Goal: Transaction & Acquisition: Obtain resource

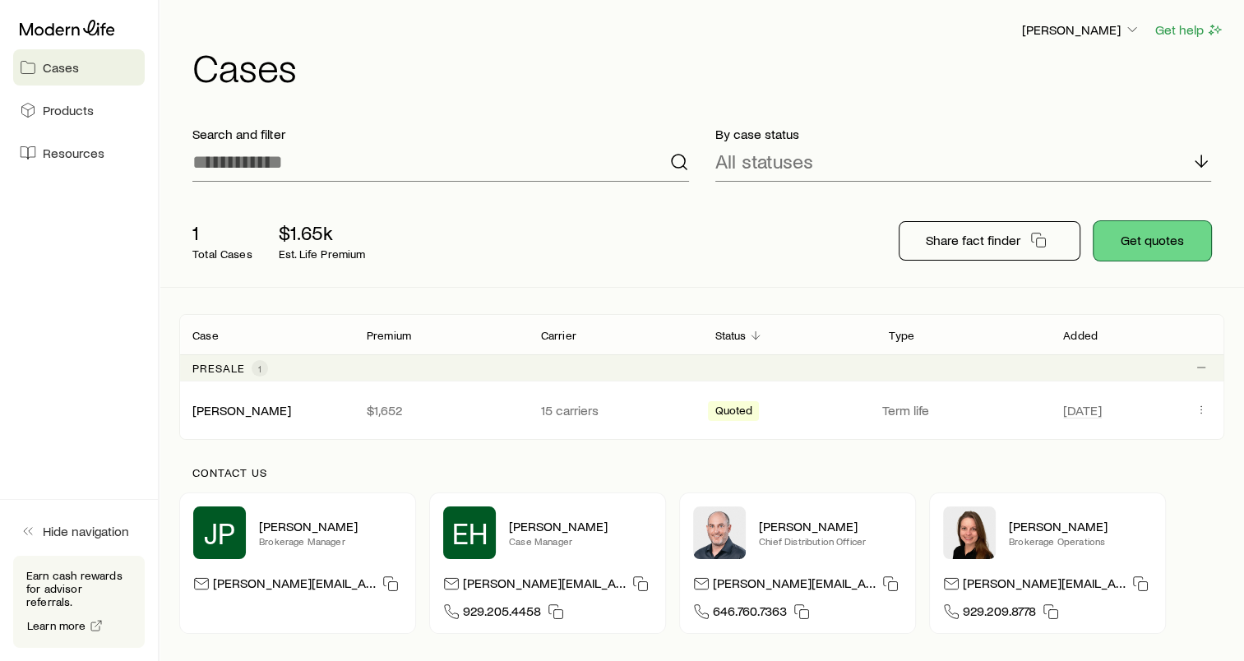
click at [1159, 240] on button "Get quotes" at bounding box center [1153, 240] width 118 height 39
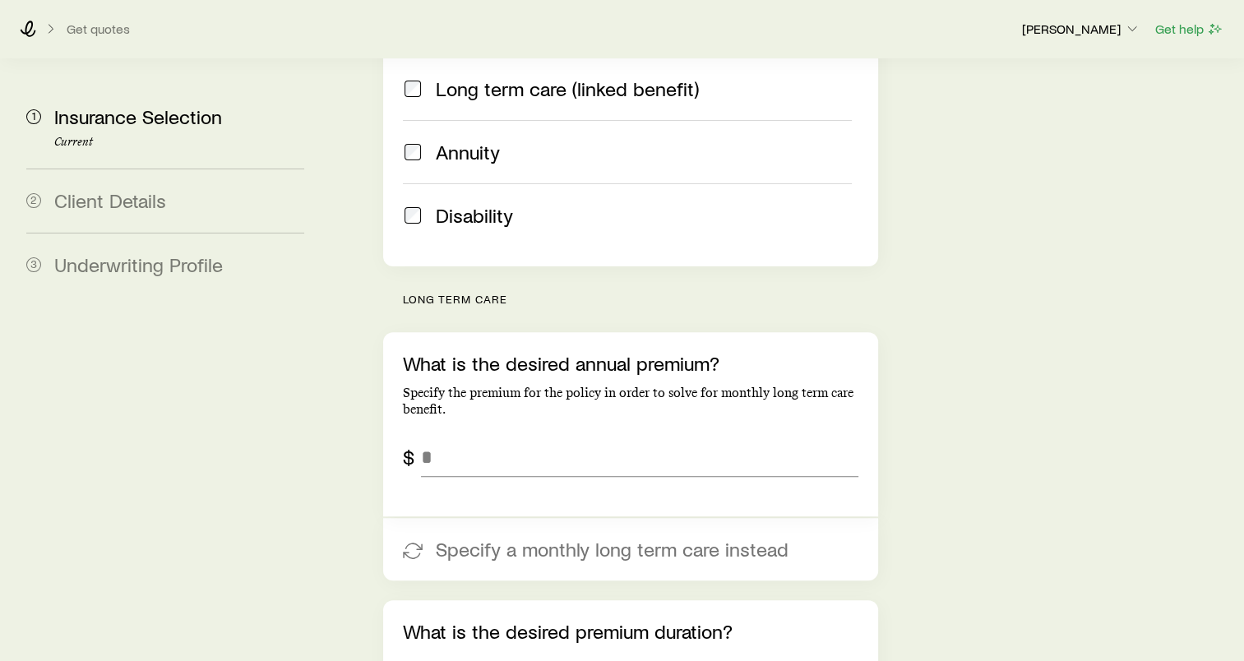
scroll to position [493, 0]
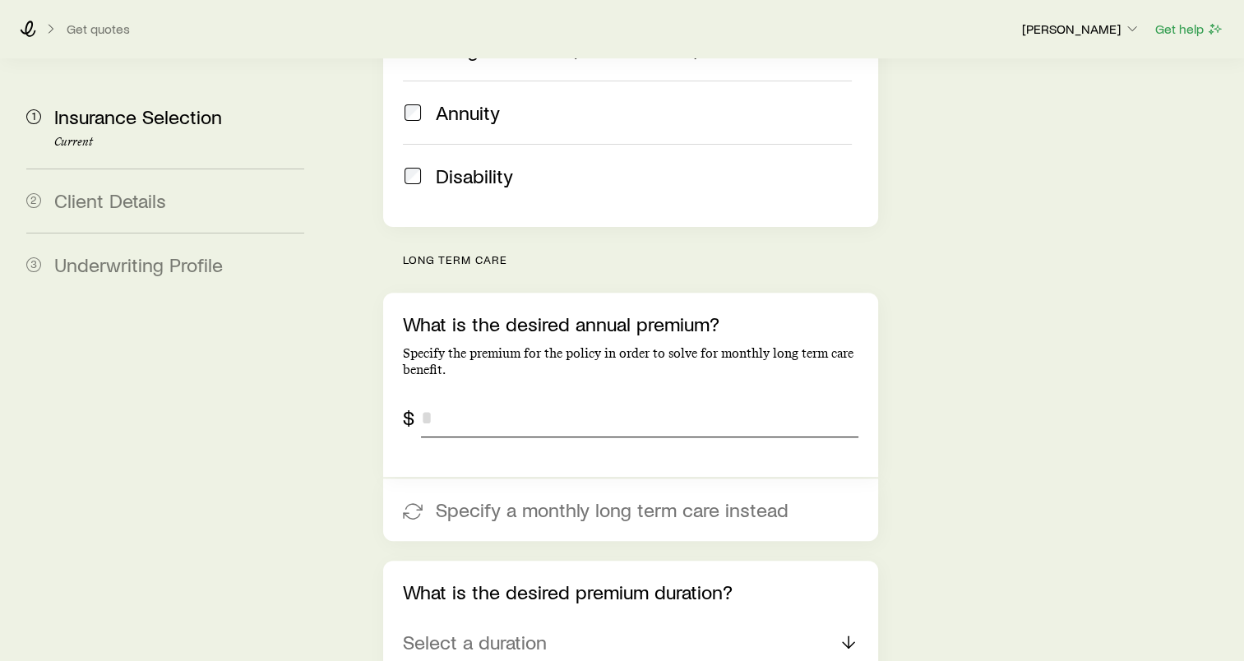
click at [459, 398] on input "tel" at bounding box center [639, 417] width 437 height 39
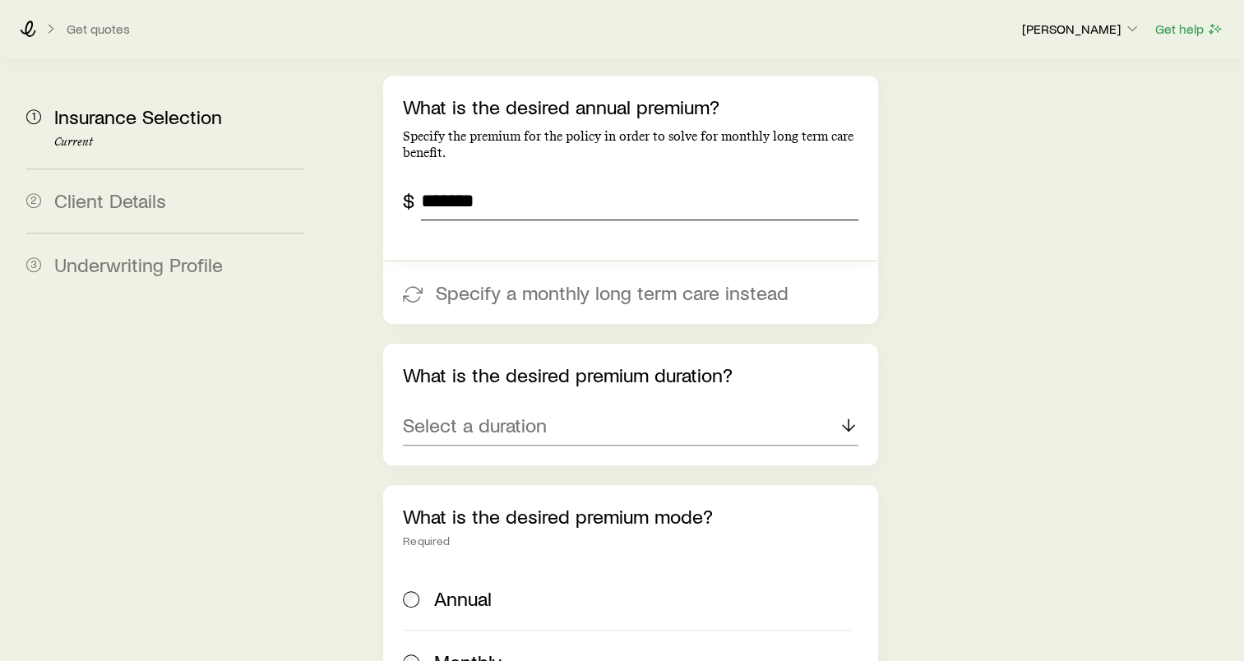
scroll to position [740, 0]
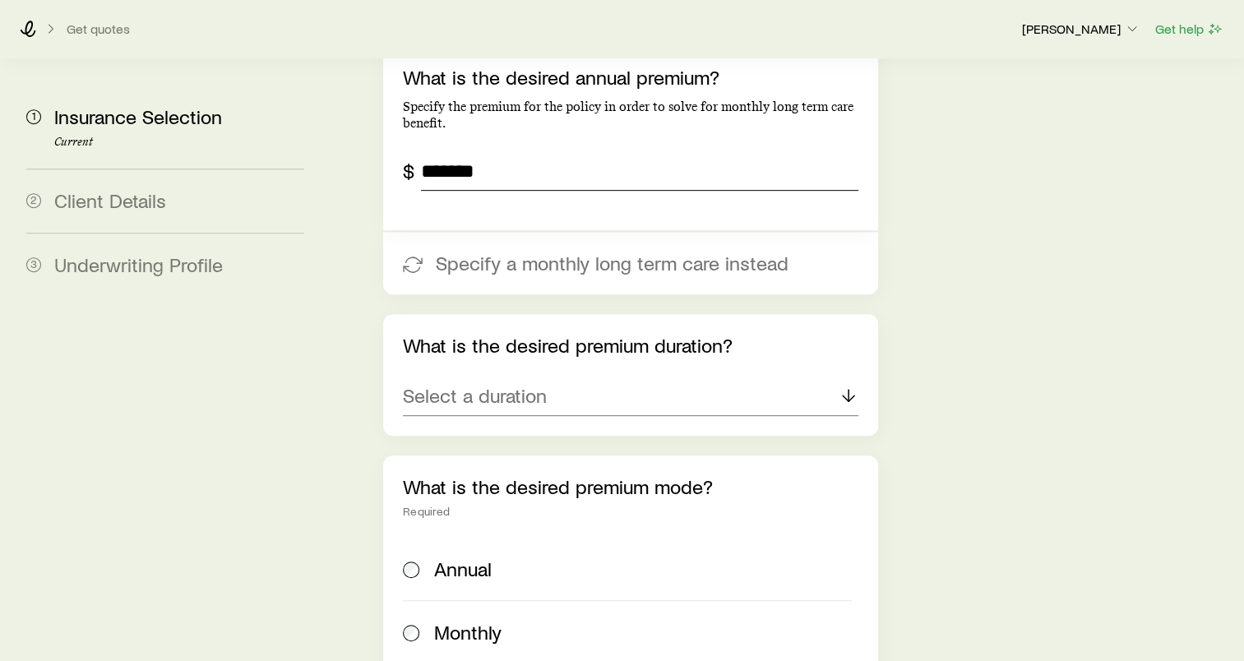
type input "*******"
click at [612, 377] on div "Select a duration" at bounding box center [631, 396] width 456 height 39
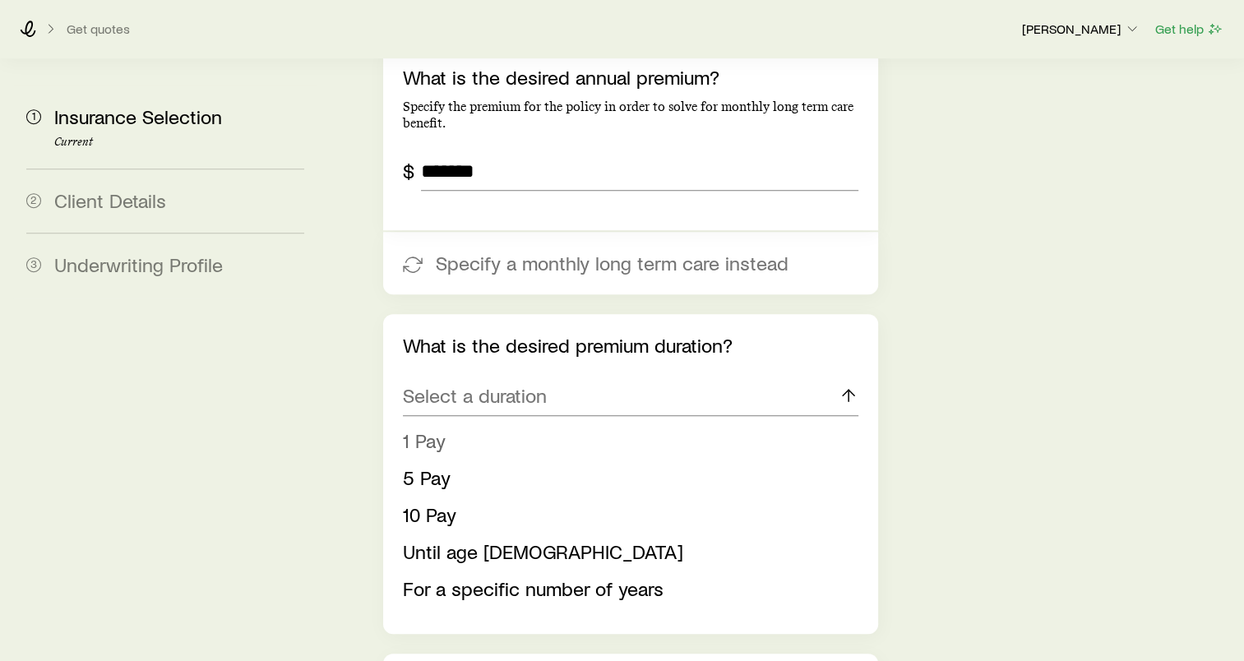
click at [434, 423] on li "1 Pay" at bounding box center [626, 441] width 446 height 37
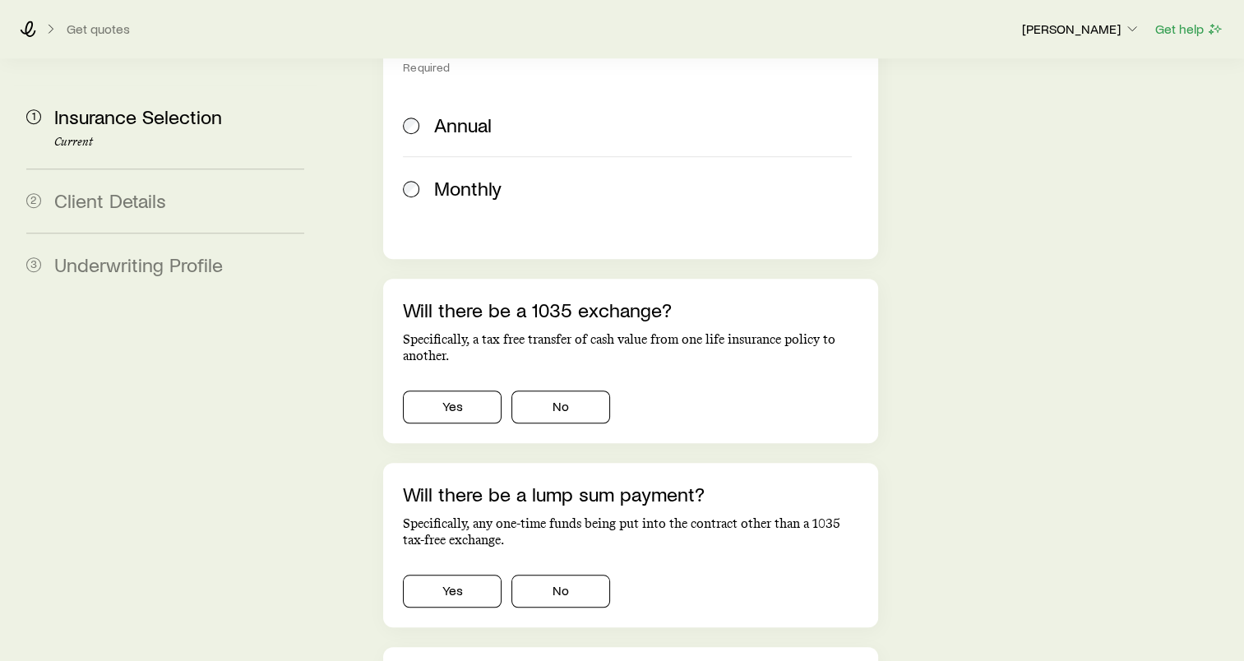
scroll to position [1233, 0]
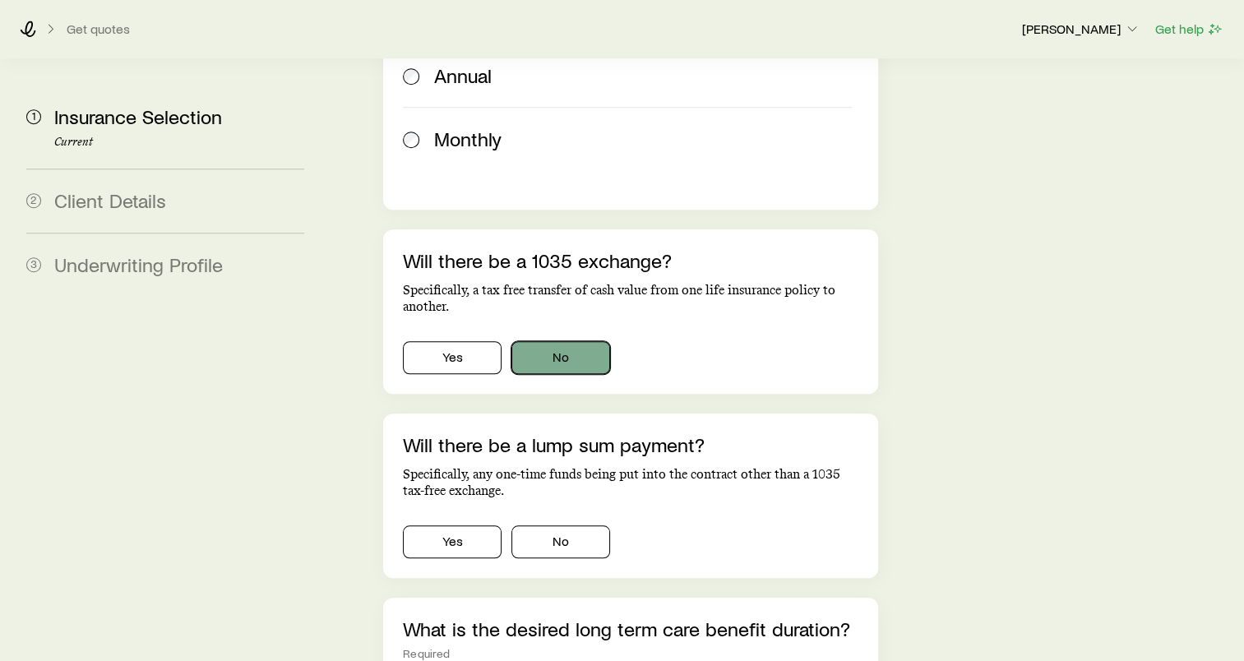
click at [526, 341] on button "No" at bounding box center [560, 357] width 99 height 33
click at [463, 525] on button "Yes" at bounding box center [452, 541] width 99 height 33
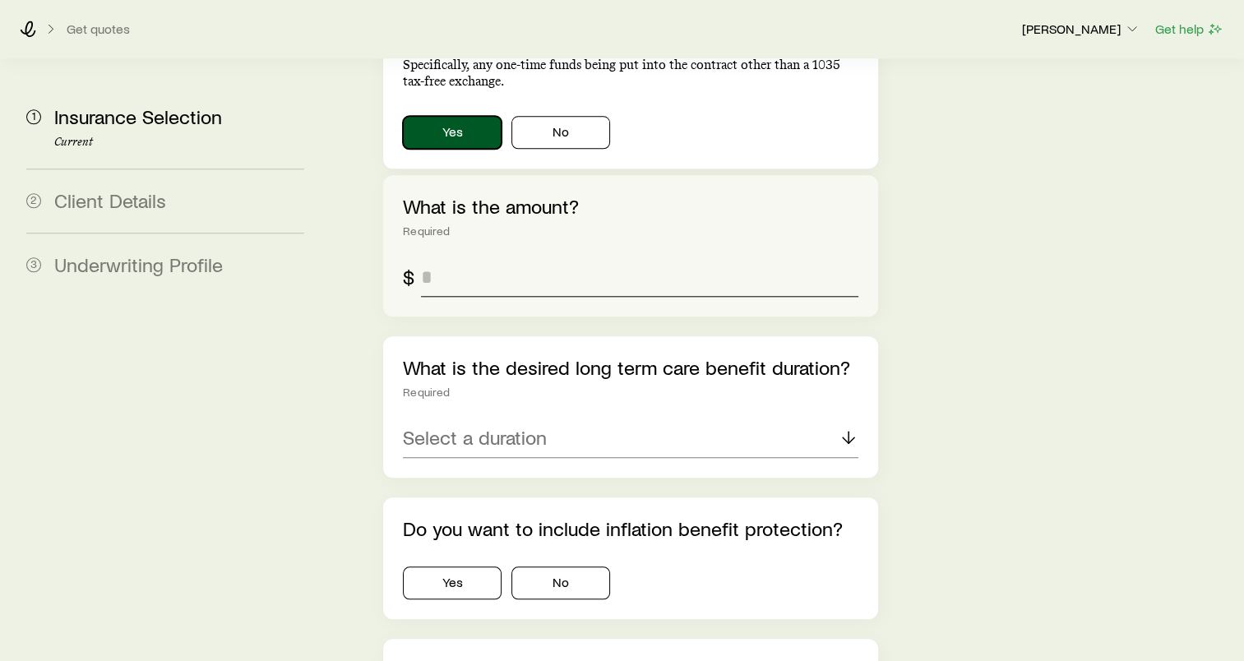
scroll to position [1480, 0]
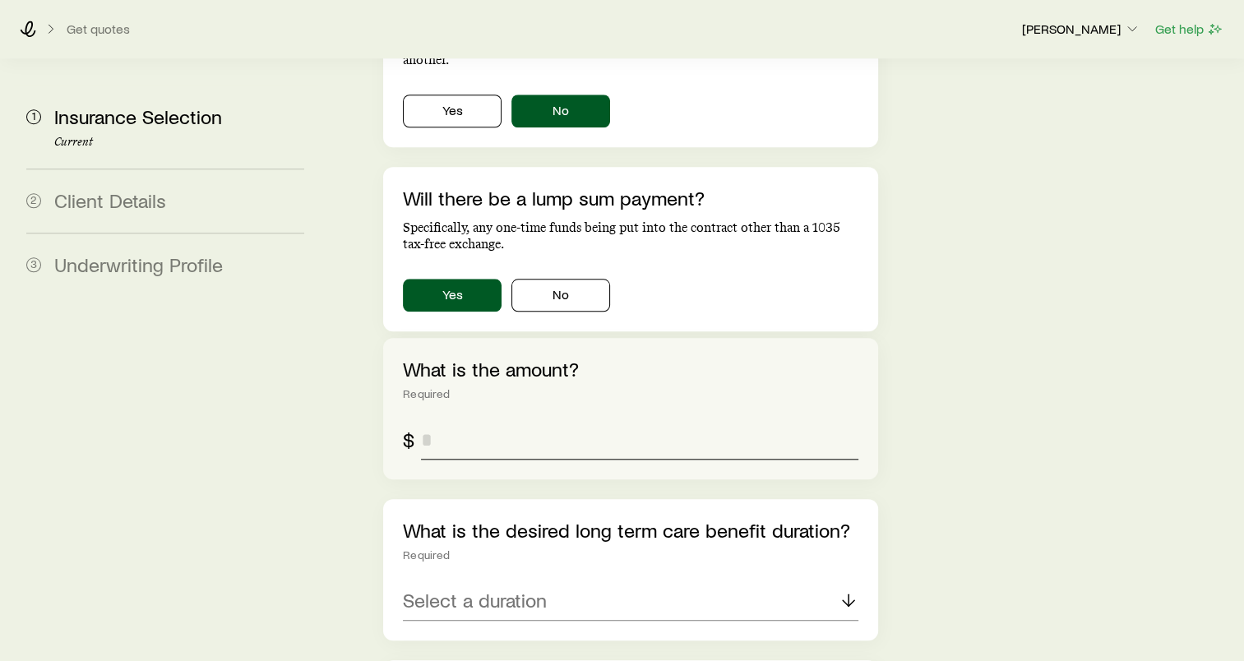
click at [456, 420] on input "tel" at bounding box center [639, 439] width 437 height 39
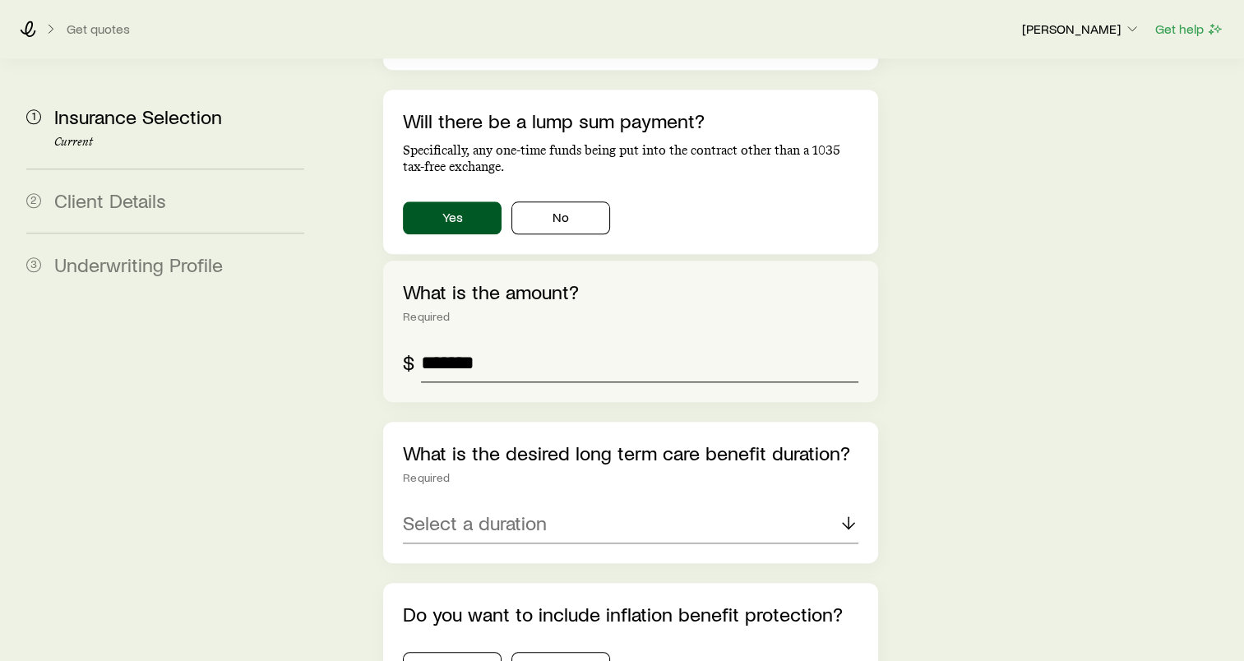
scroll to position [1645, 0]
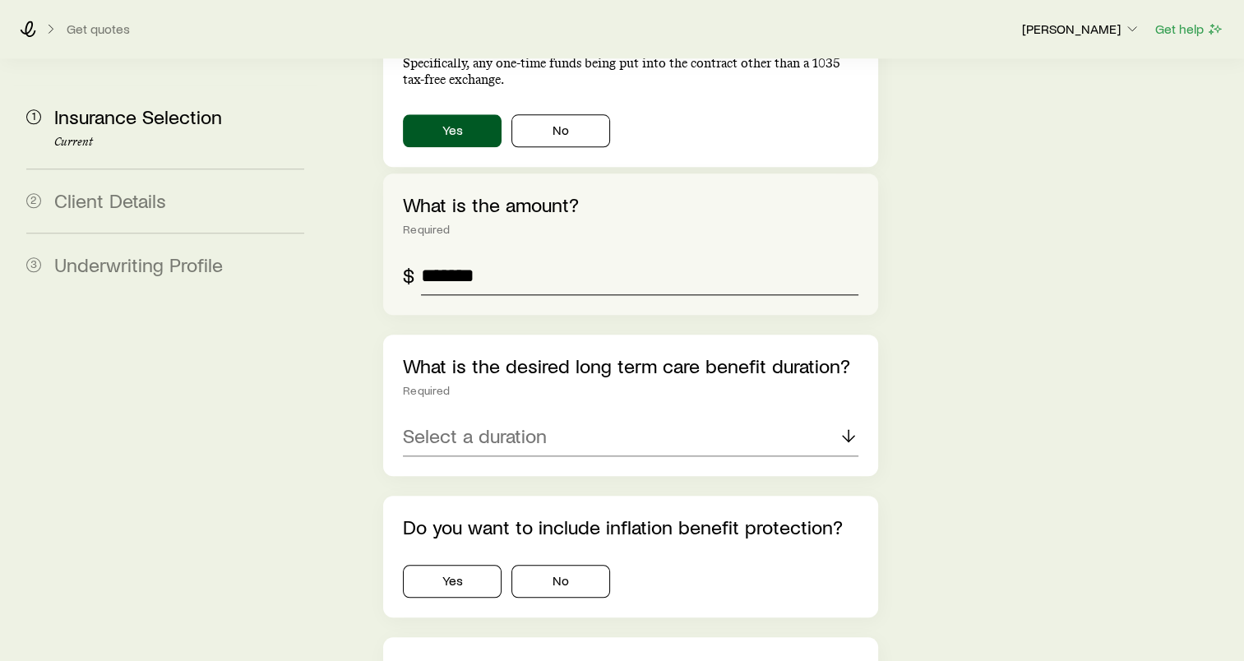
type input "*******"
click at [483, 424] on p "Select a duration" at bounding box center [475, 435] width 144 height 23
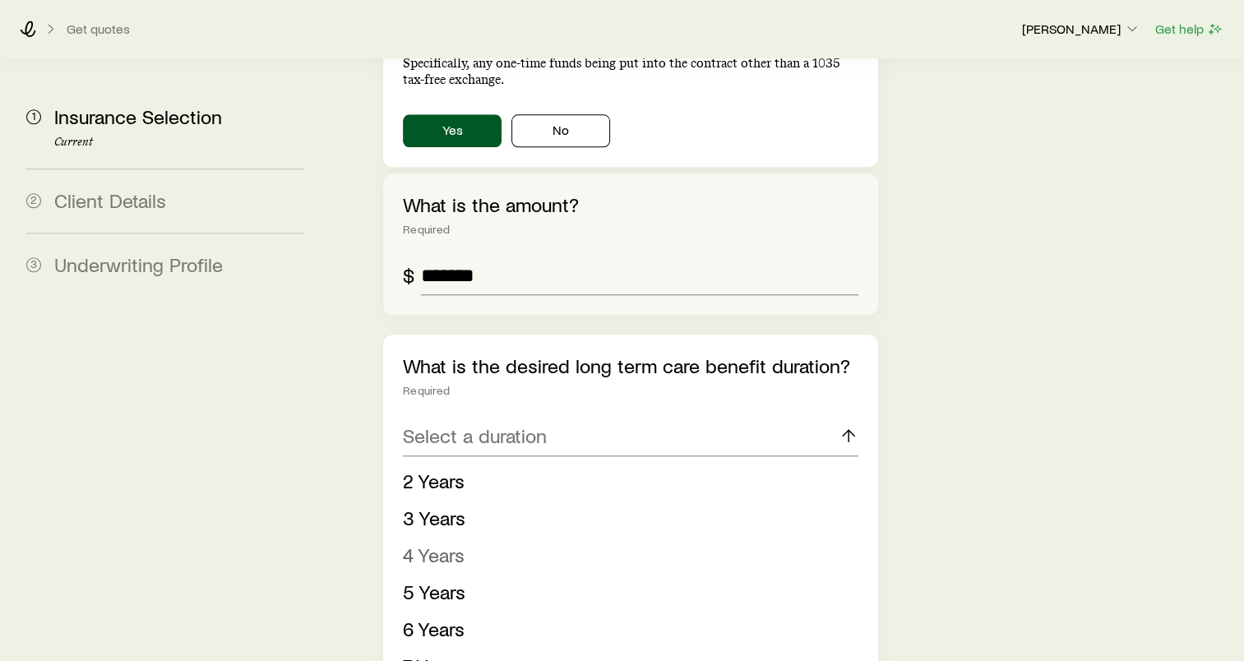
click at [458, 543] on span "4 Years" at bounding box center [434, 555] width 62 height 24
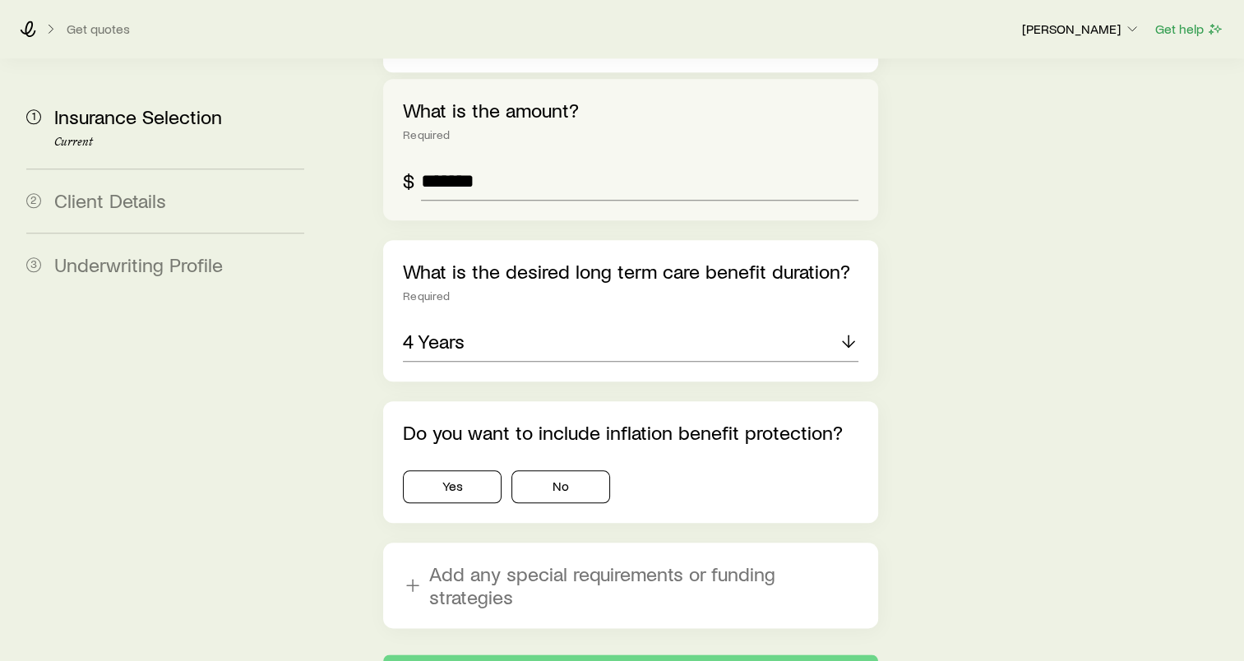
scroll to position [1809, 0]
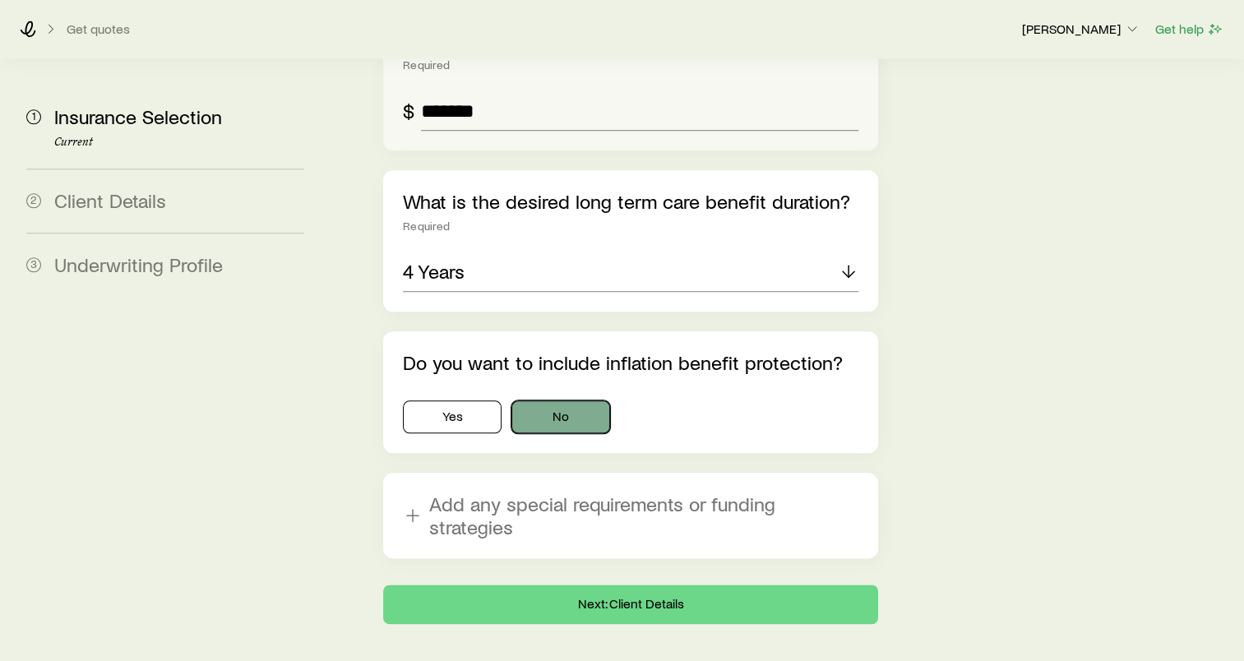
click at [580, 400] on button "No" at bounding box center [560, 416] width 99 height 33
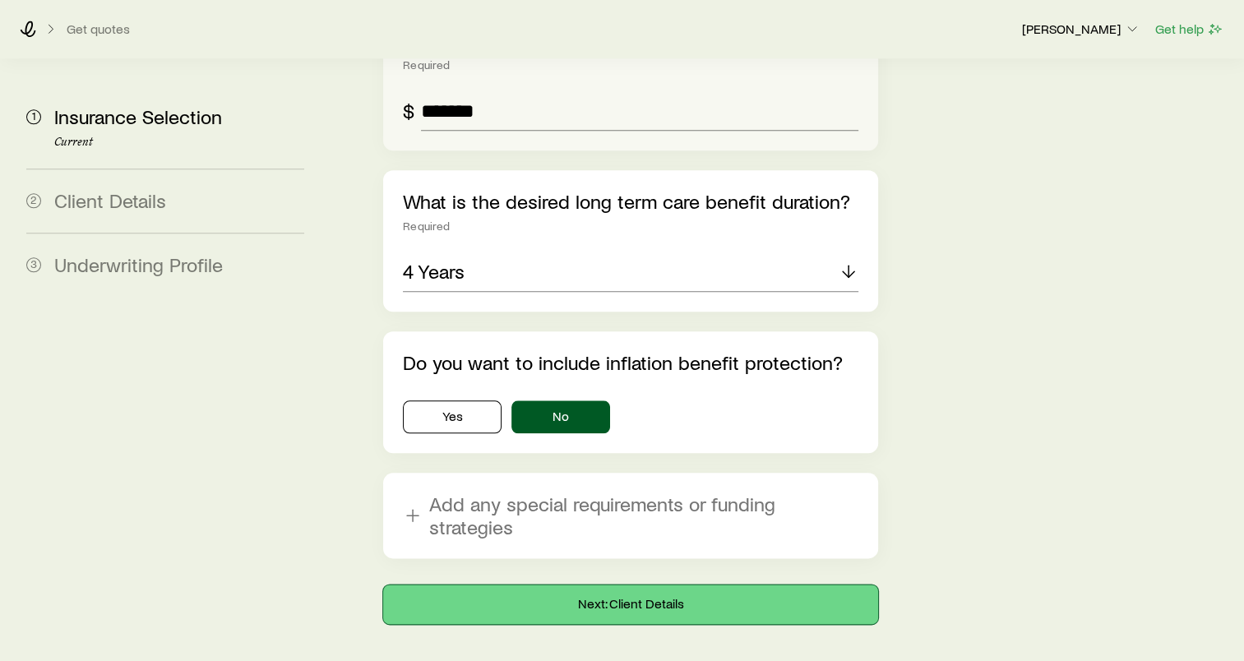
click at [638, 585] on button "Next: Client Details" at bounding box center [630, 604] width 495 height 39
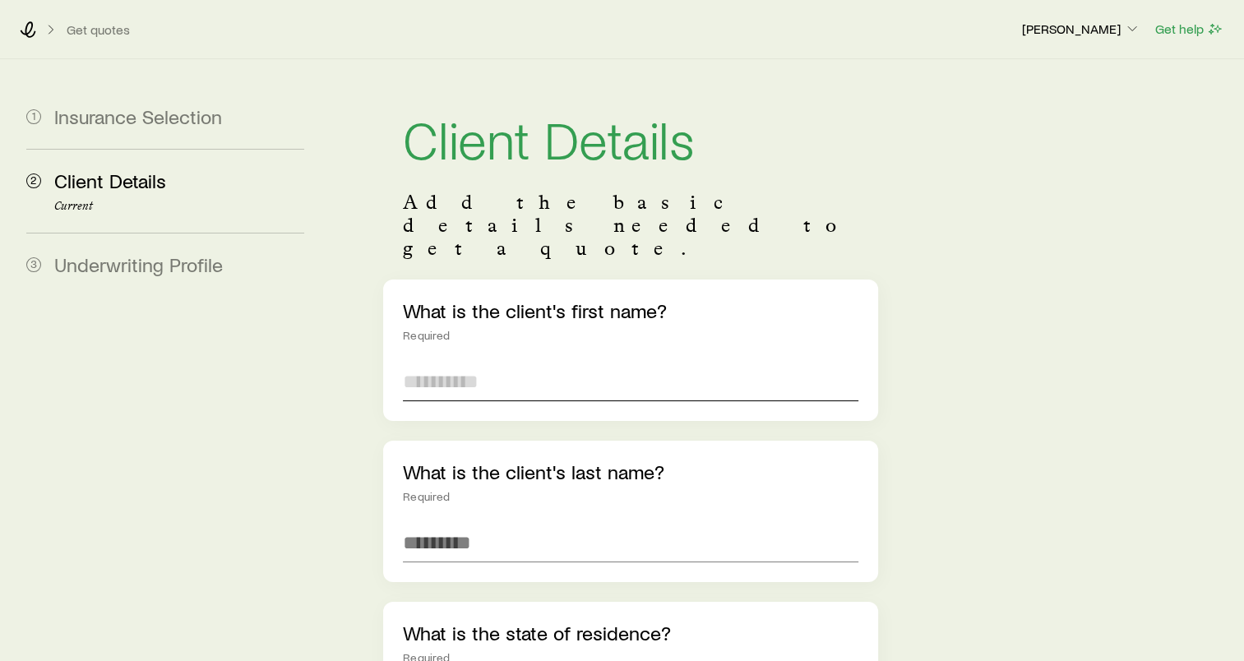
click at [493, 362] on input "text" at bounding box center [631, 381] width 456 height 39
type input "*****"
type input "********"
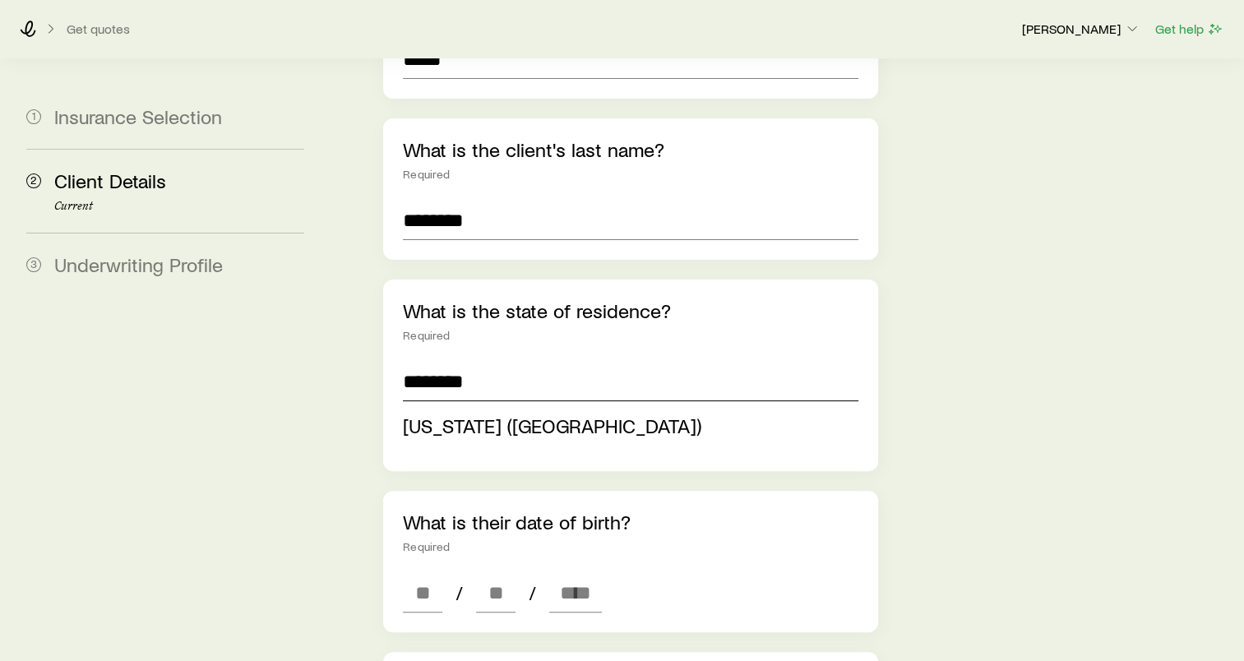
scroll to position [510, 0]
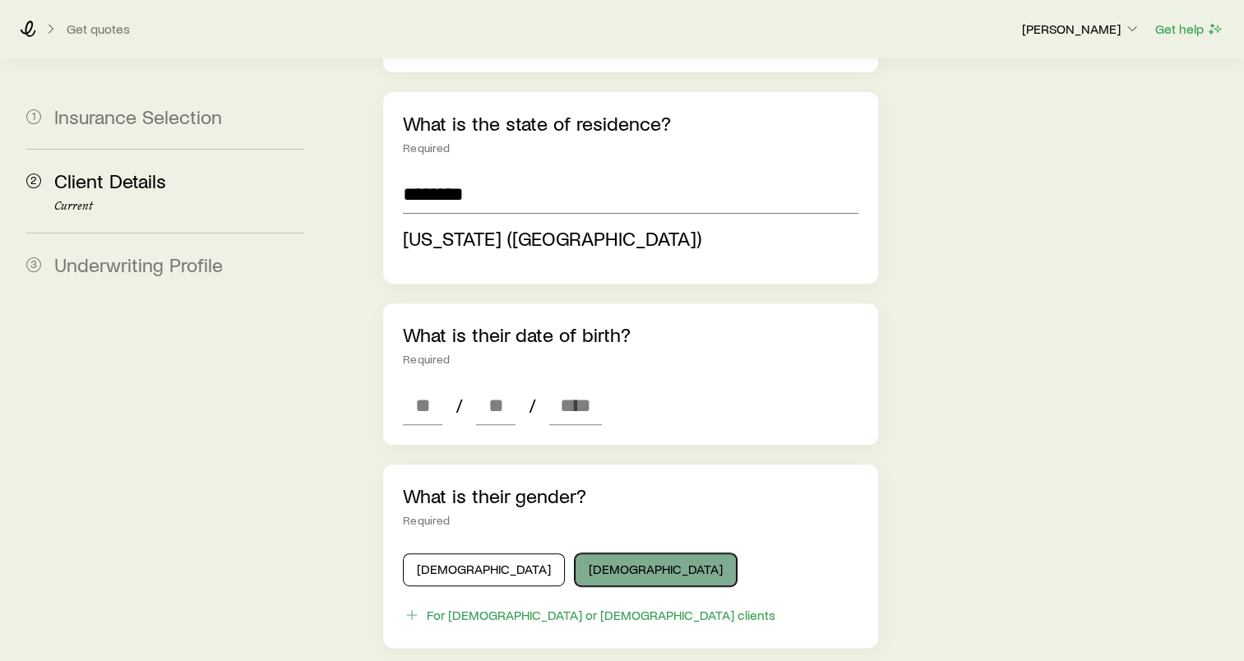
type input "**********"
click at [568, 526] on div "What is their gender? Required [DEMOGRAPHIC_DATA] [DEMOGRAPHIC_DATA] For [DEMOG…" at bounding box center [630, 556] width 495 height 183
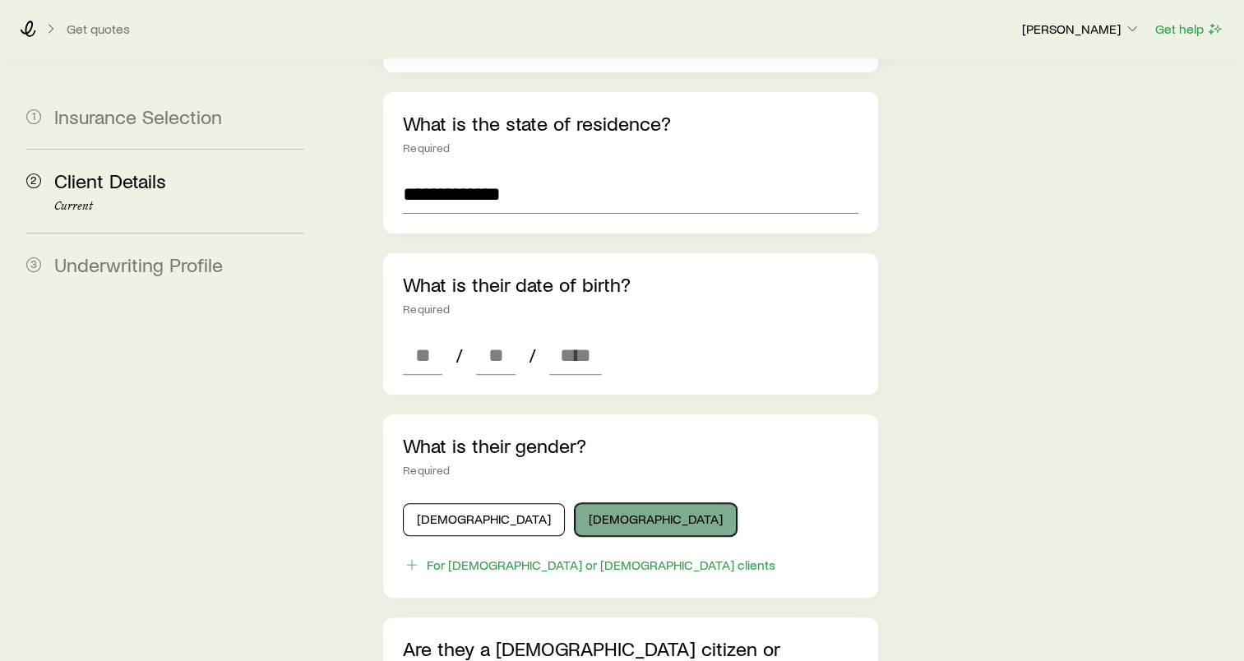
click at [575, 503] on button "[DEMOGRAPHIC_DATA]" at bounding box center [656, 519] width 162 height 33
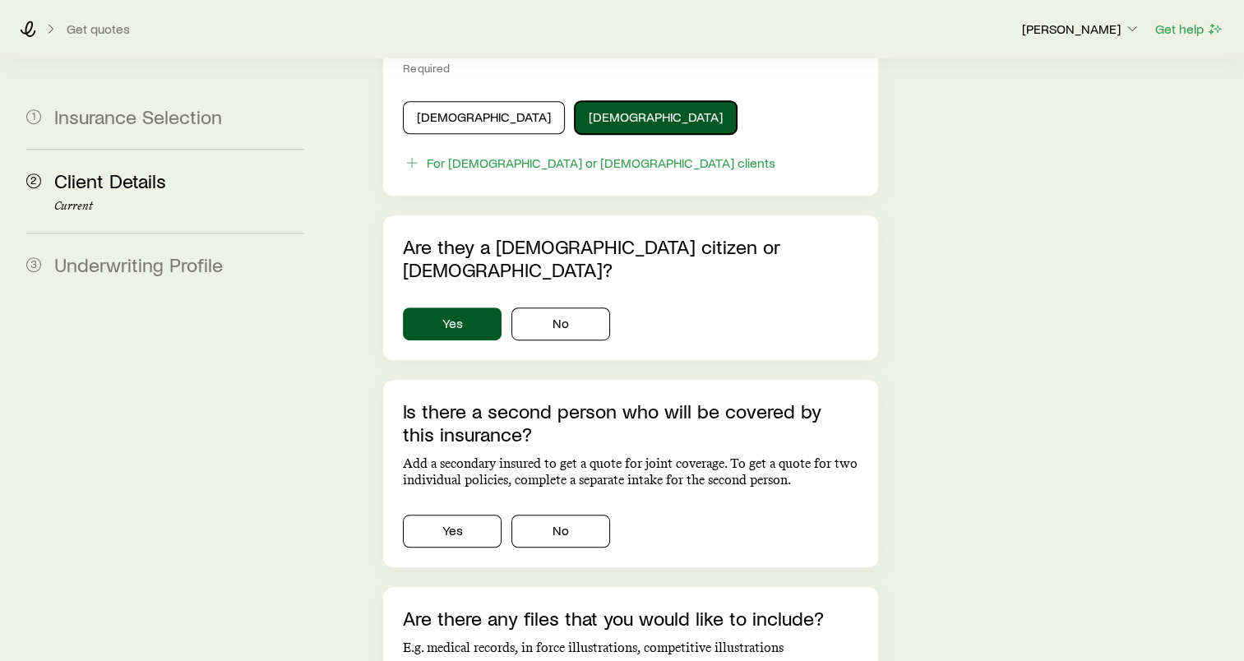
scroll to position [921, 0]
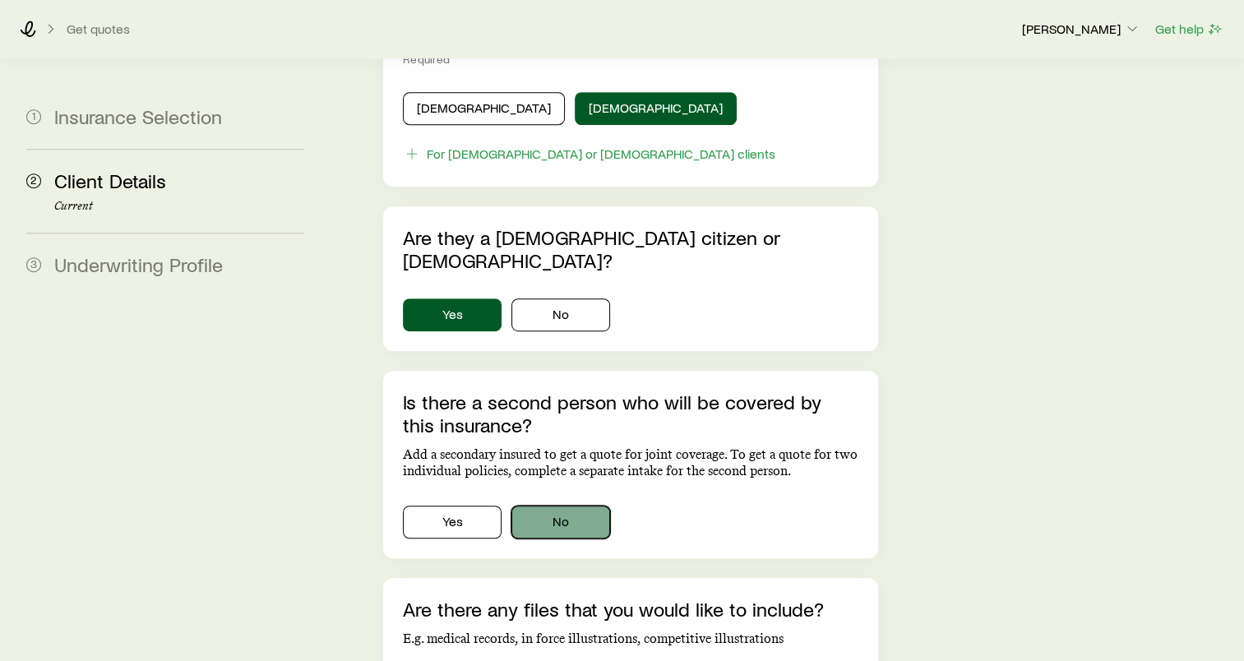
click at [572, 506] on button "No" at bounding box center [560, 522] width 99 height 33
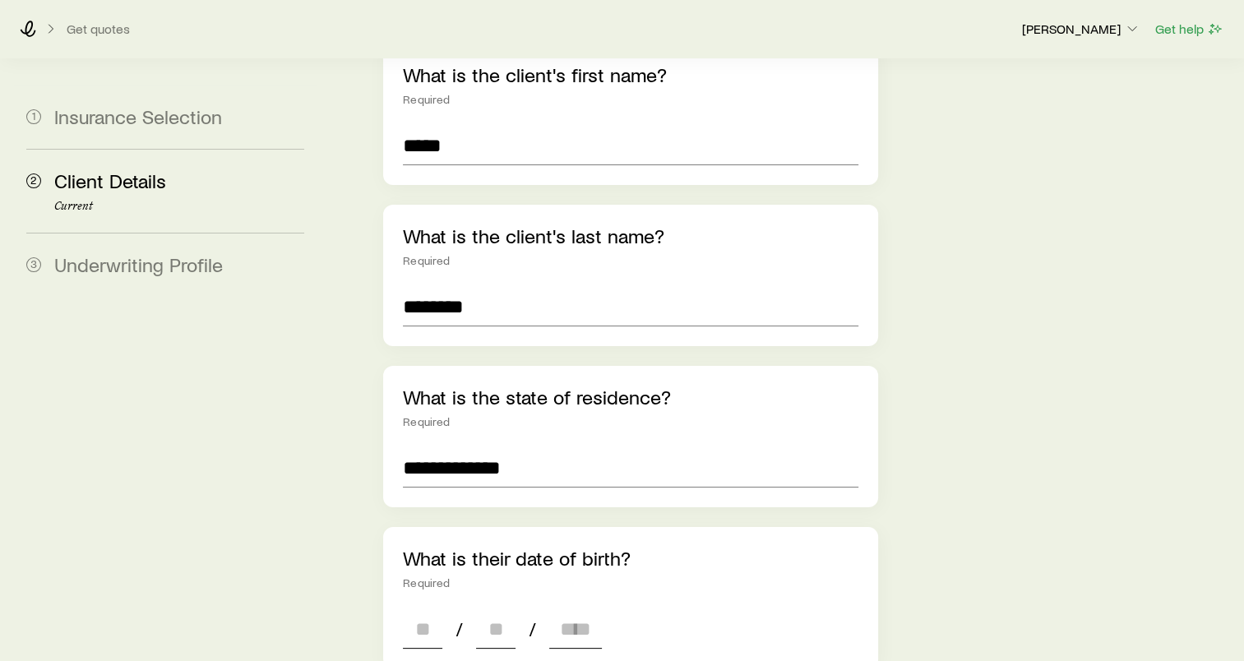
scroll to position [411, 0]
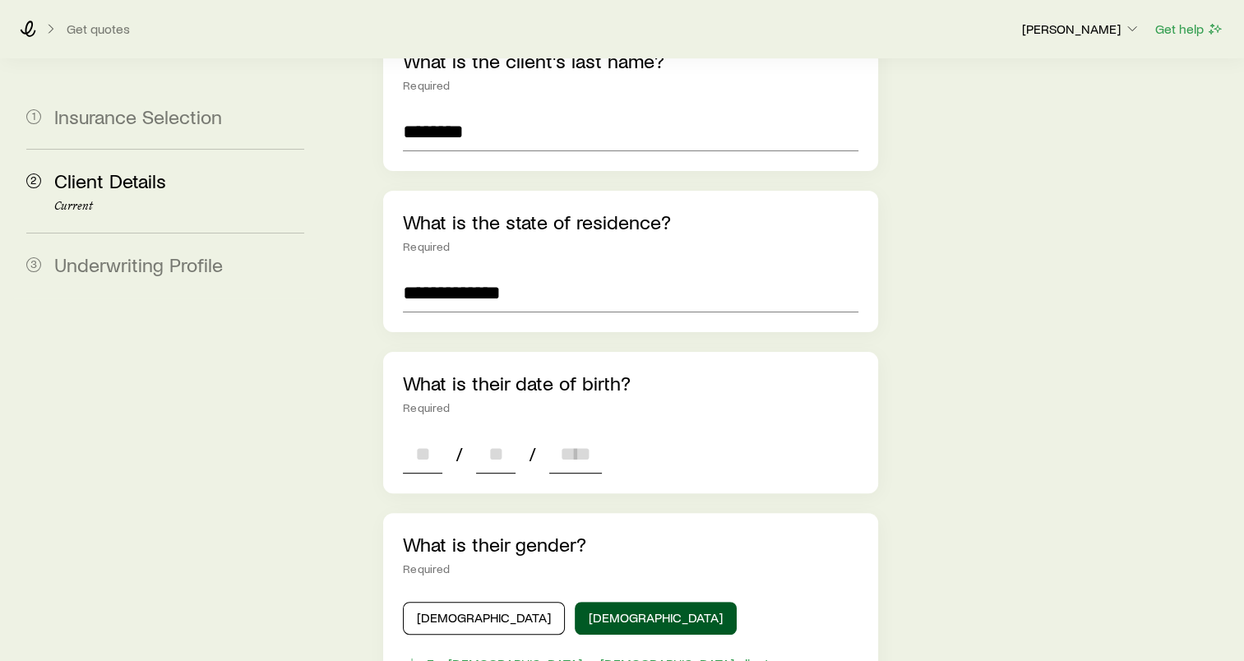
click at [427, 434] on input at bounding box center [422, 453] width 39 height 39
type input "**"
type input "****"
type input "*"
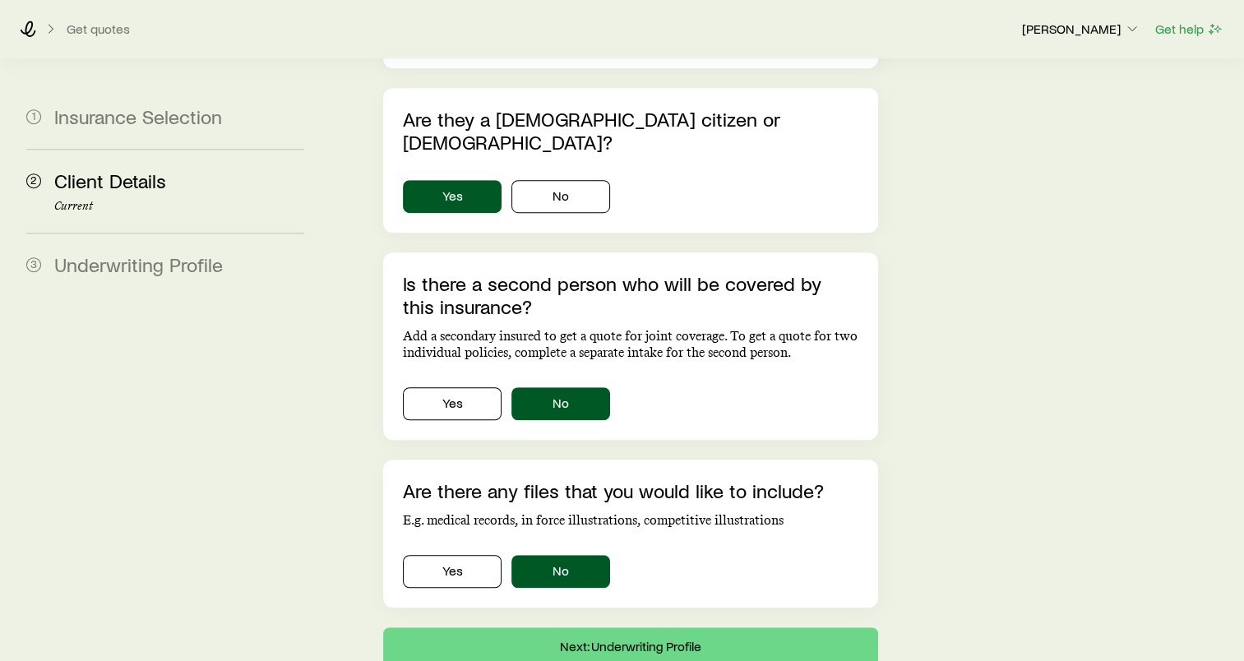
scroll to position [1068, 0]
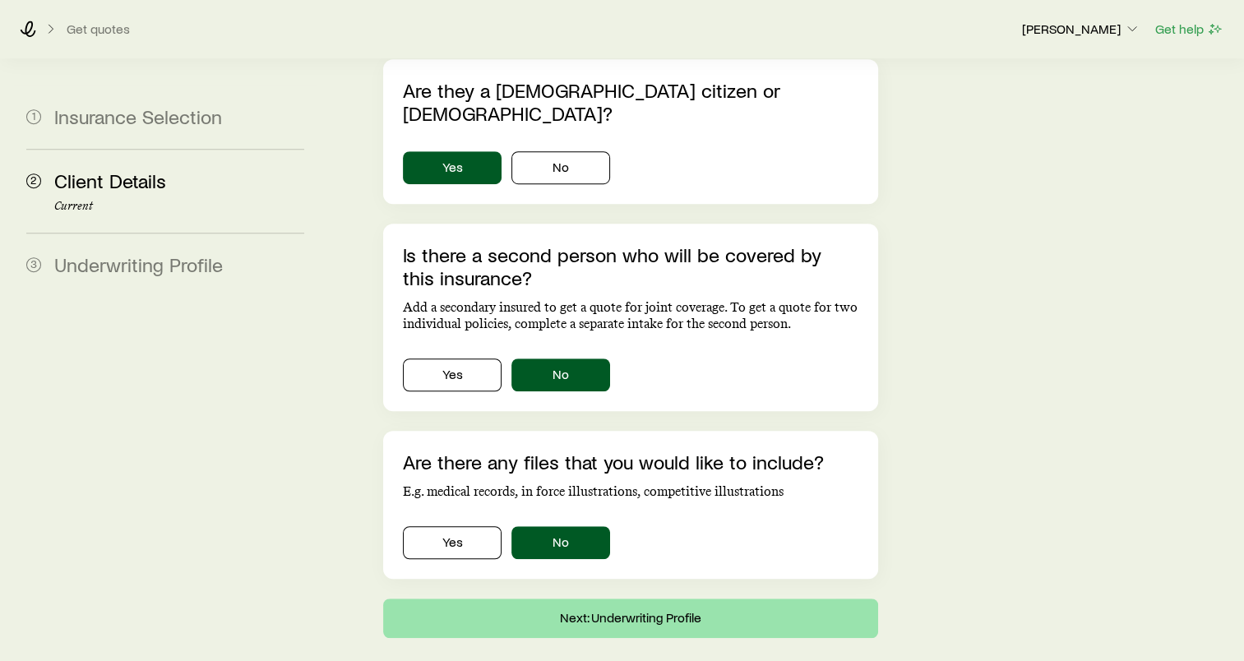
type input "****"
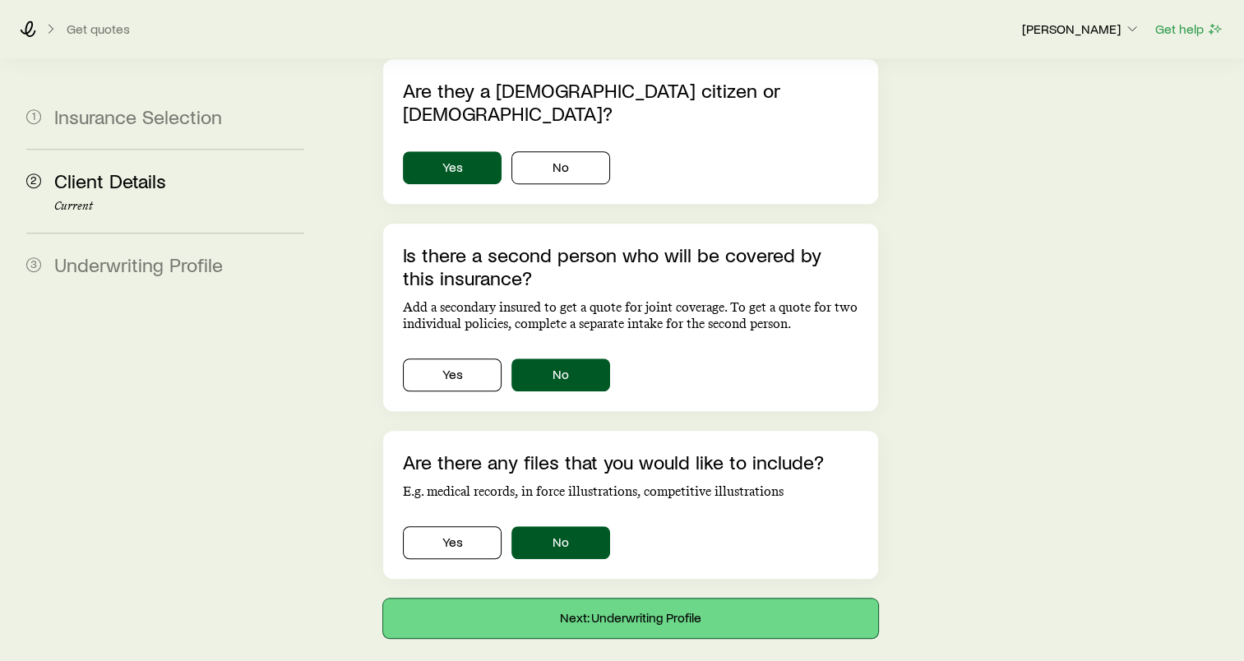
click at [612, 599] on button "Next: Underwriting Profile" at bounding box center [630, 618] width 495 height 39
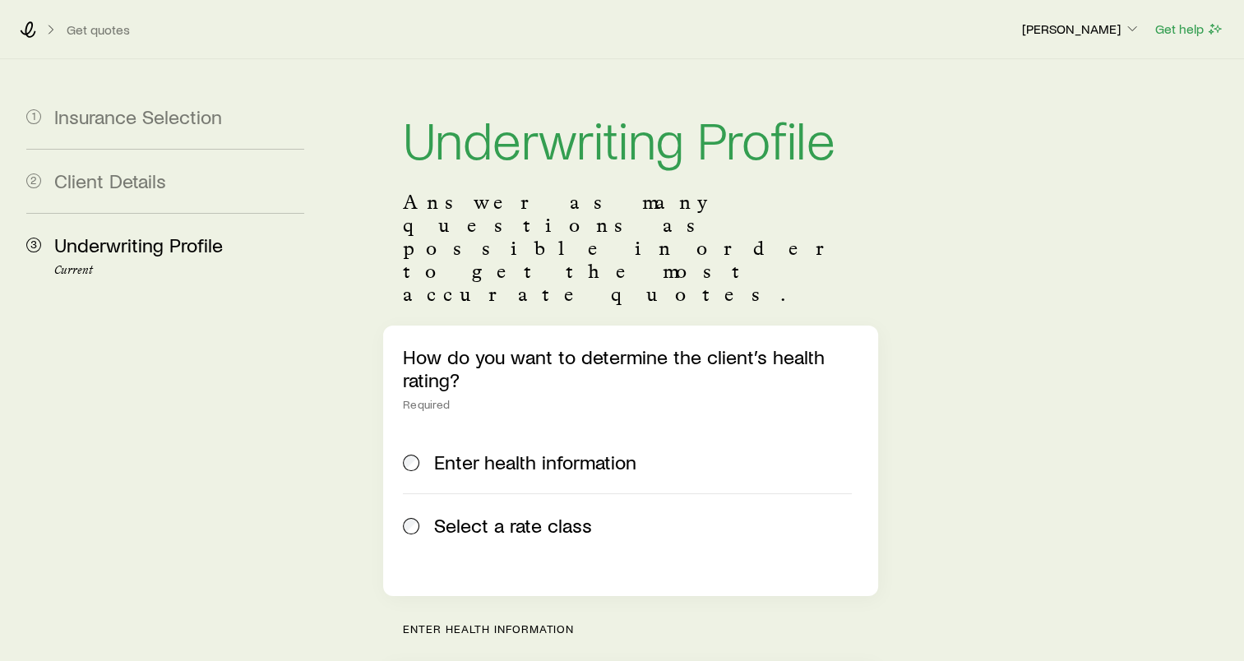
click at [405, 514] on span at bounding box center [412, 525] width 18 height 23
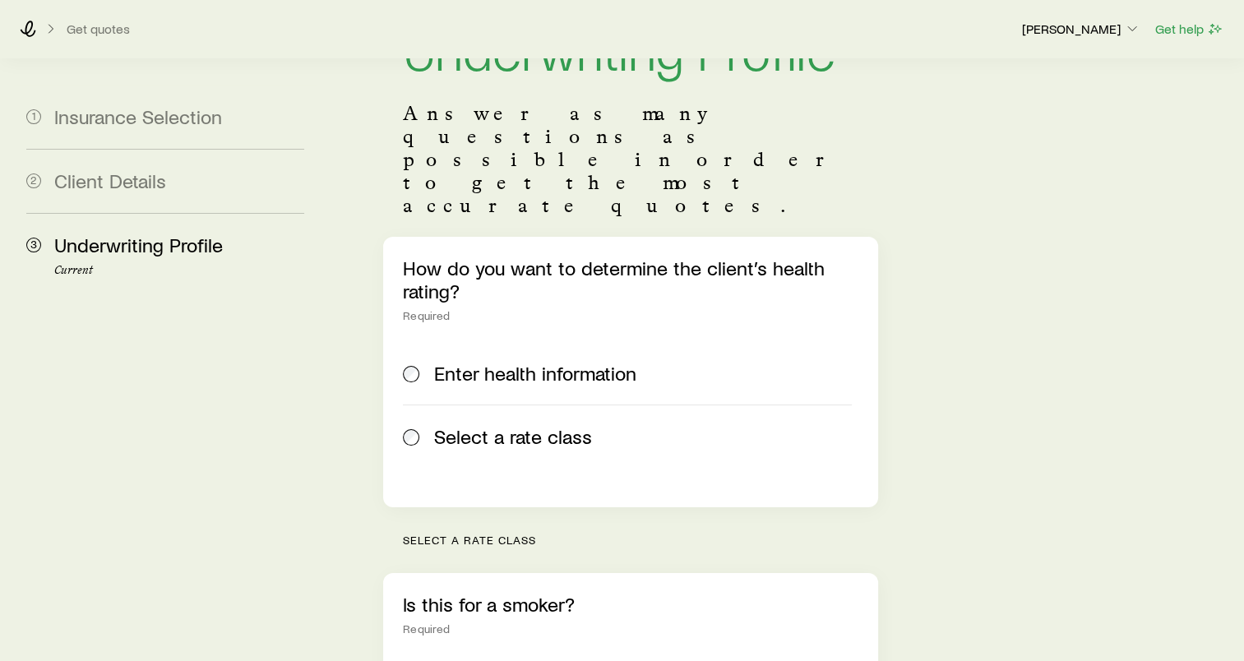
scroll to position [247, 0]
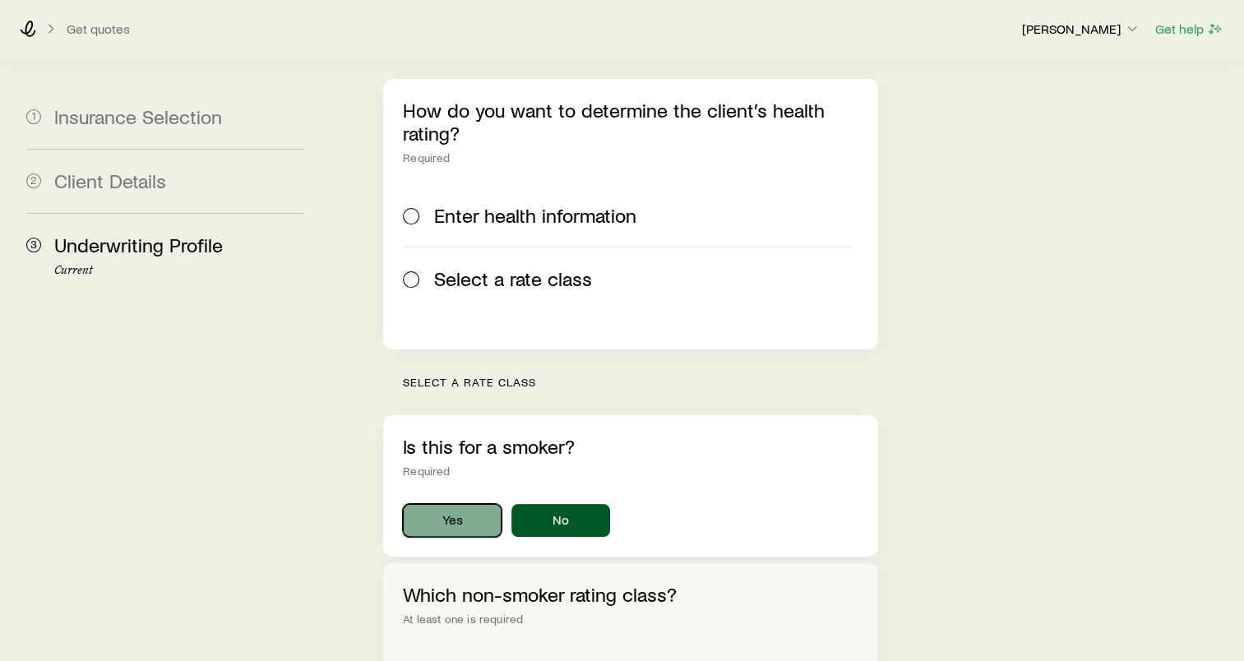
click at [447, 504] on button "Yes" at bounding box center [452, 520] width 99 height 33
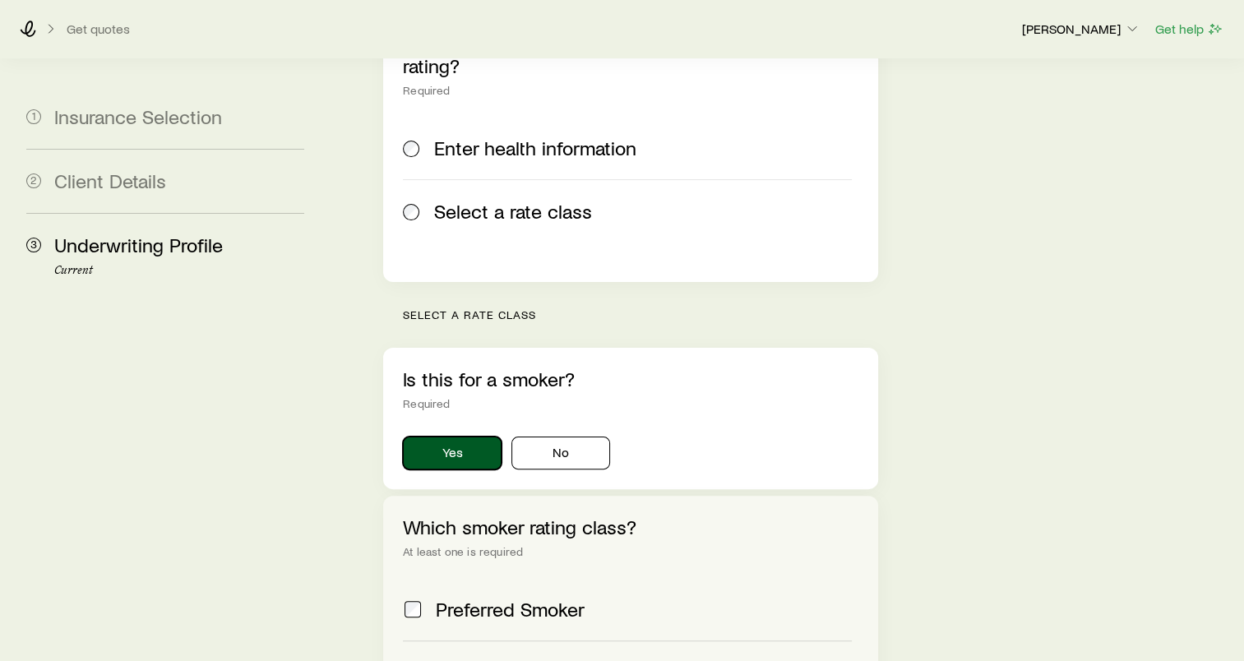
scroll to position [503, 0]
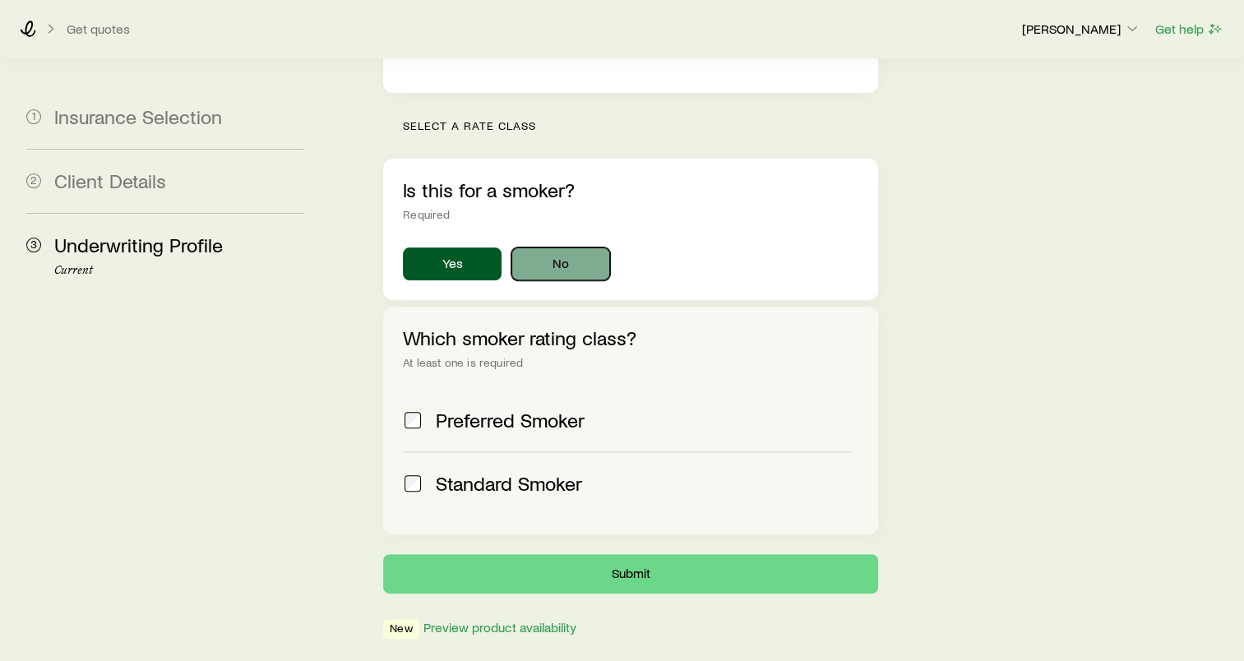
click at [559, 248] on button "No" at bounding box center [560, 264] width 99 height 33
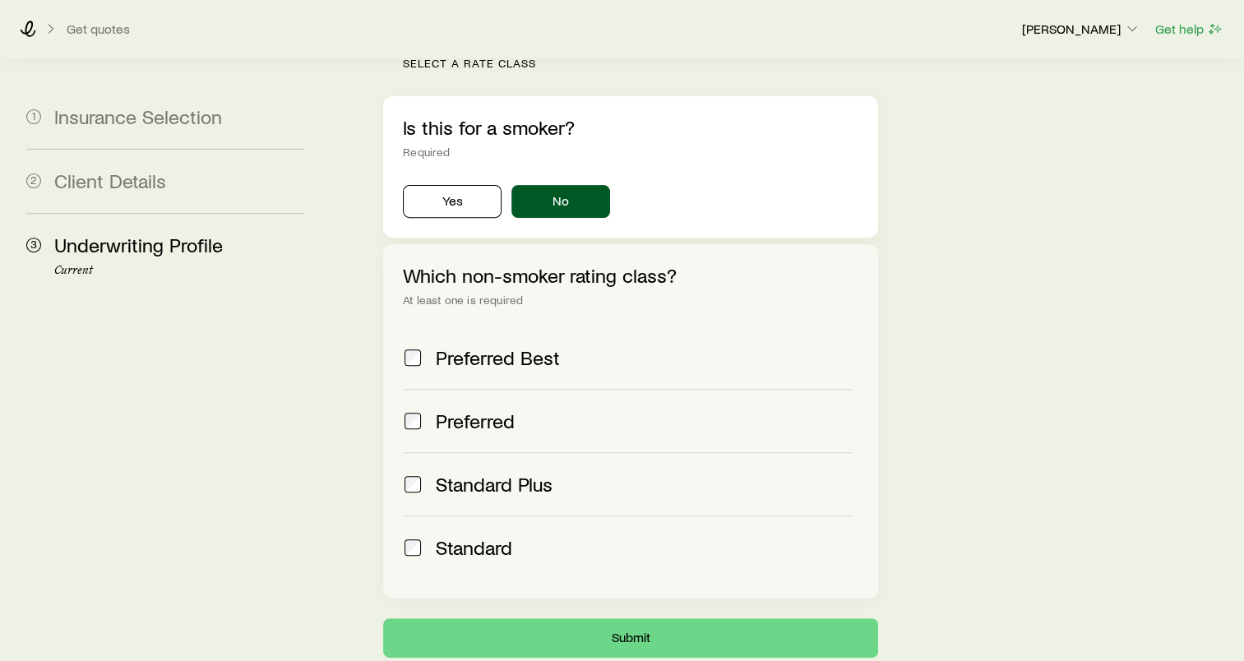
scroll to position [630, 0]
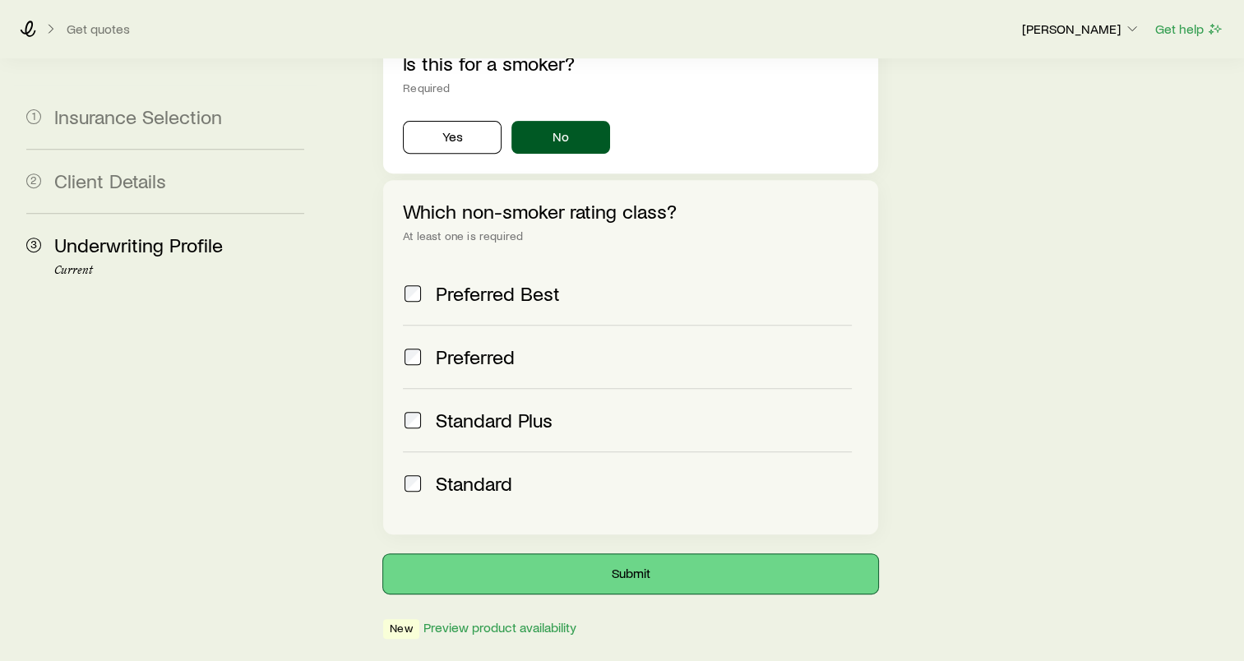
click at [638, 554] on button "Submit" at bounding box center [630, 573] width 495 height 39
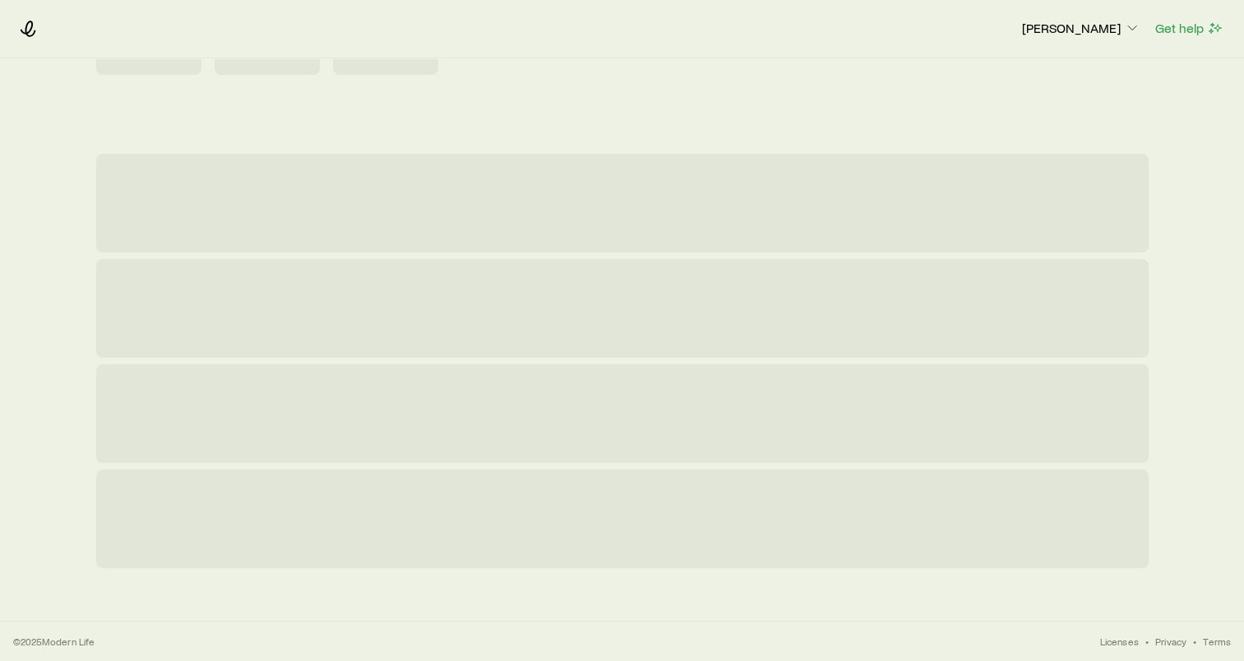
scroll to position [0, 0]
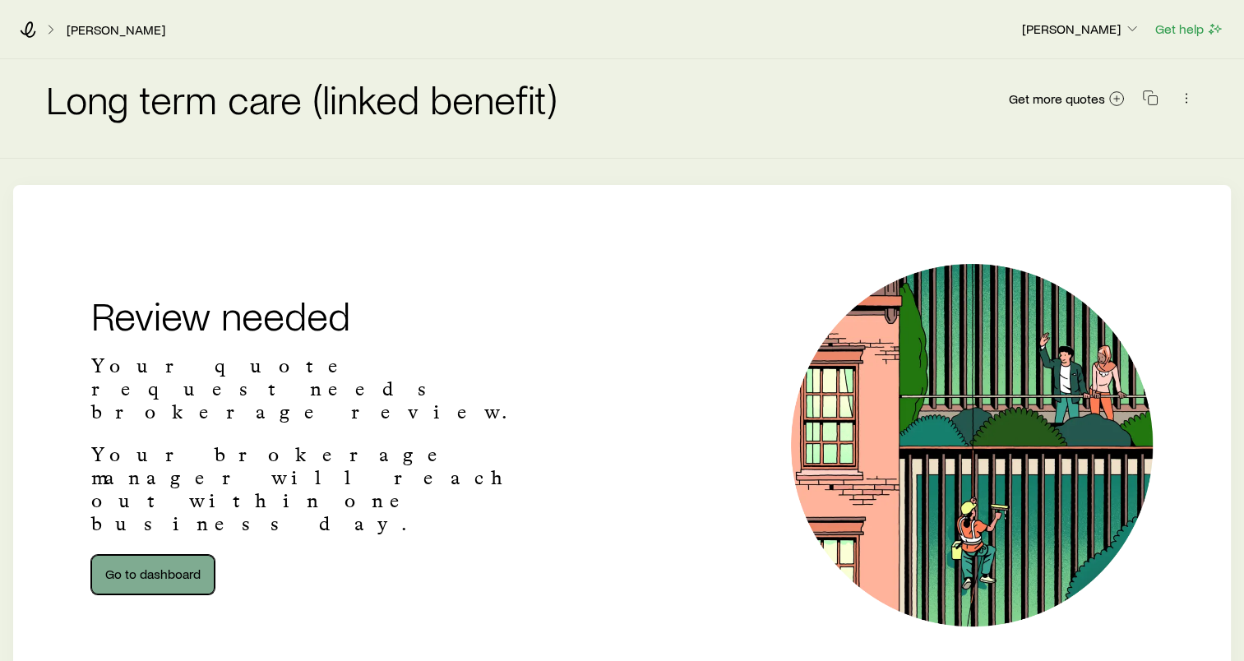
click at [155, 555] on link "Go to dashboard" at bounding box center [152, 574] width 123 height 39
